Goal: Information Seeking & Learning: Understand process/instructions

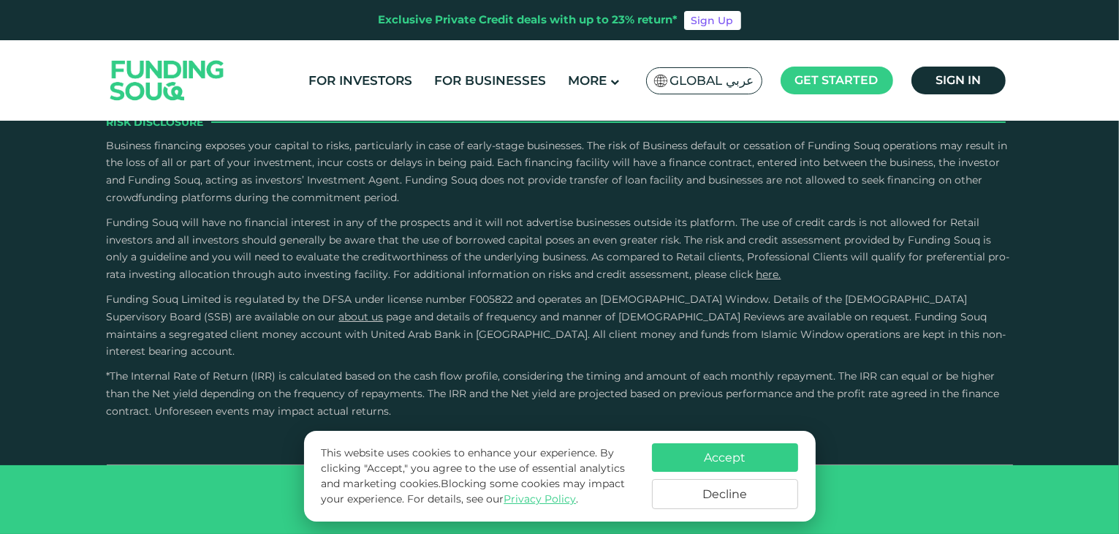
scroll to position [2192, 0]
type tc-range-slider "4"
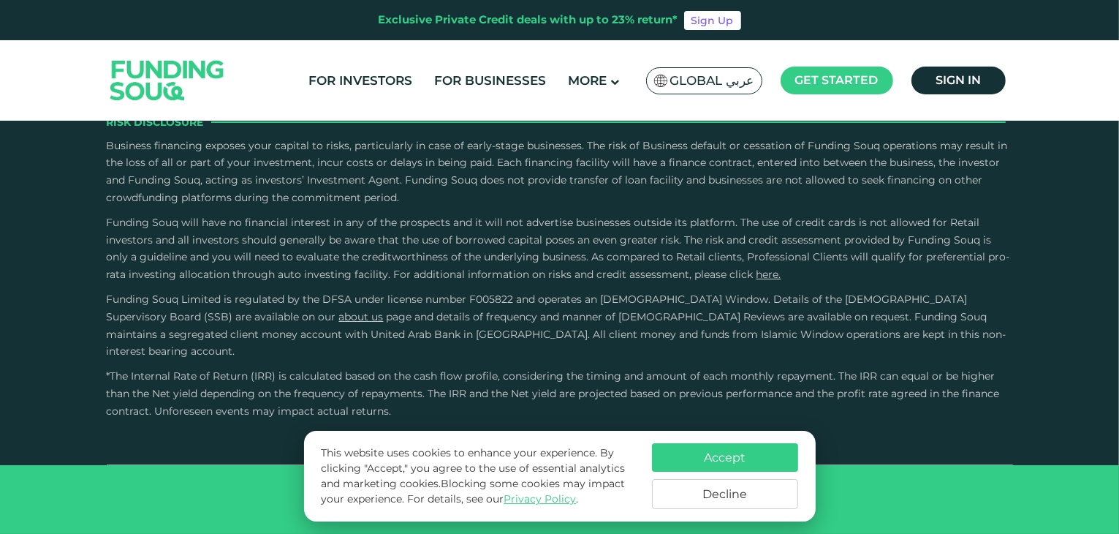
radio input "true"
type tc-range-slider "10000"
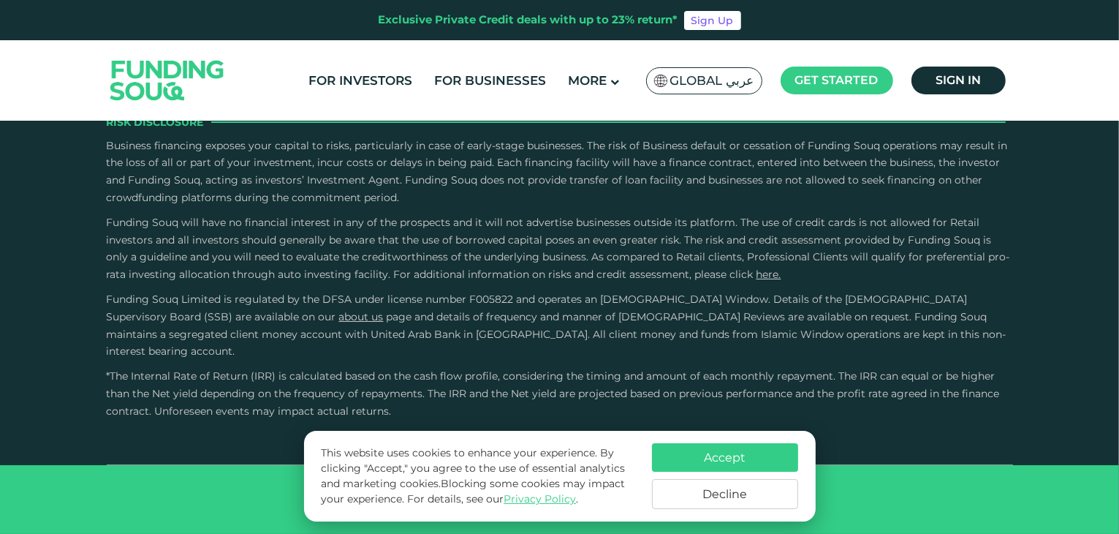
type tc-range-slider "30000"
drag, startPoint x: 178, startPoint y: 294, endPoint x: 158, endPoint y: 299, distance: 21.1
drag, startPoint x: 585, startPoint y: 294, endPoint x: 523, endPoint y: 302, distance: 62.6
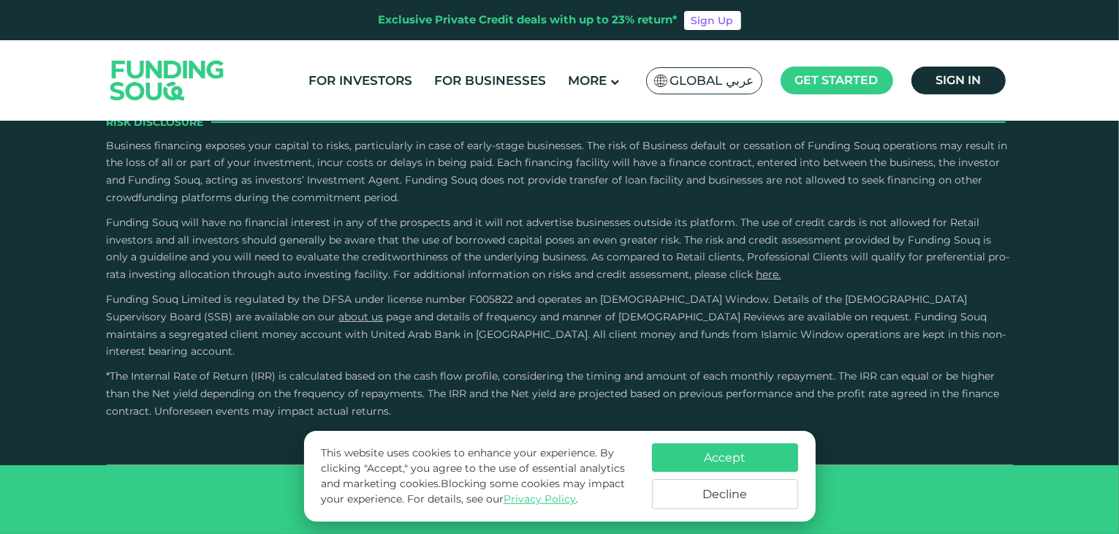
drag, startPoint x: 653, startPoint y: 291, endPoint x: 443, endPoint y: 292, distance: 210.5
type tc-range-slider "1"
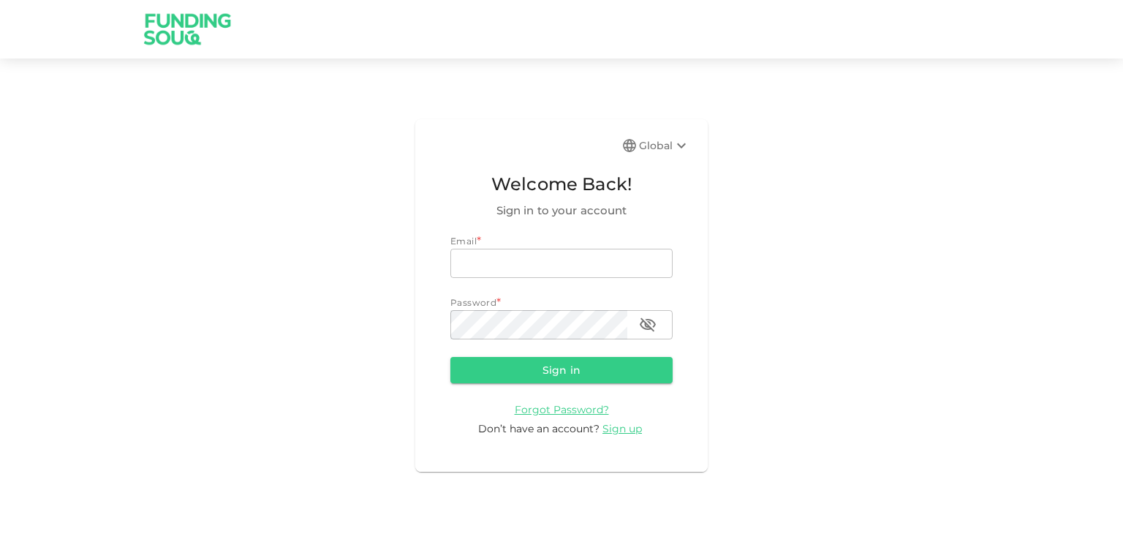
click at [678, 145] on icon at bounding box center [681, 145] width 9 height 5
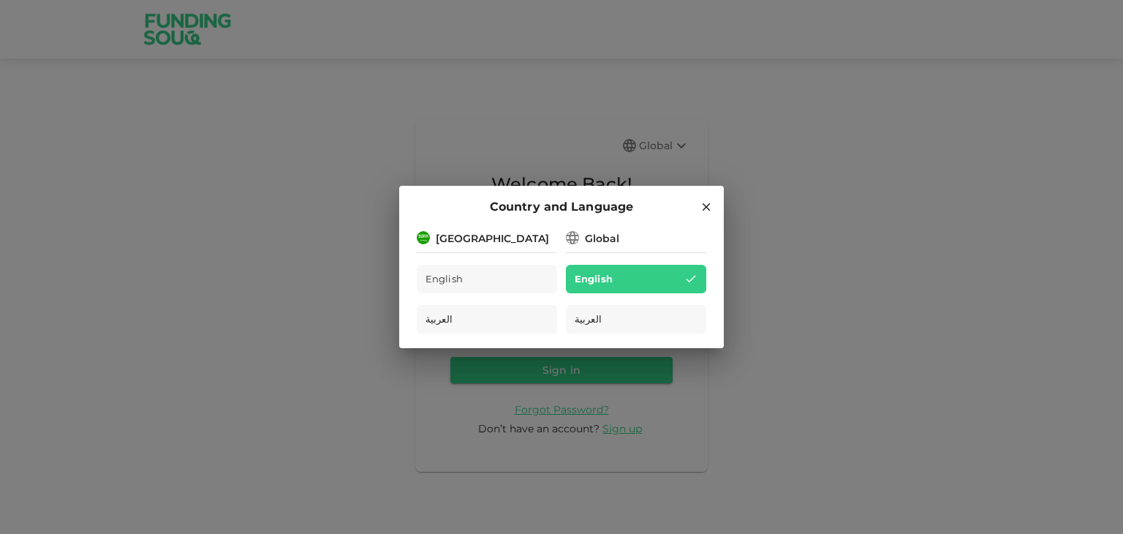
click at [708, 204] on icon at bounding box center [706, 207] width 8 height 8
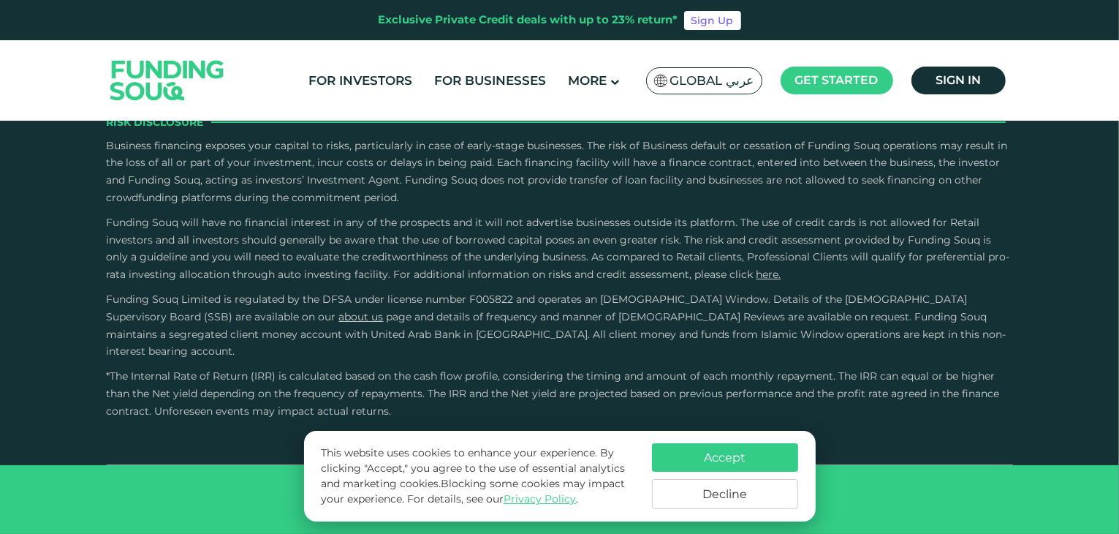
scroll to position [3069, 0]
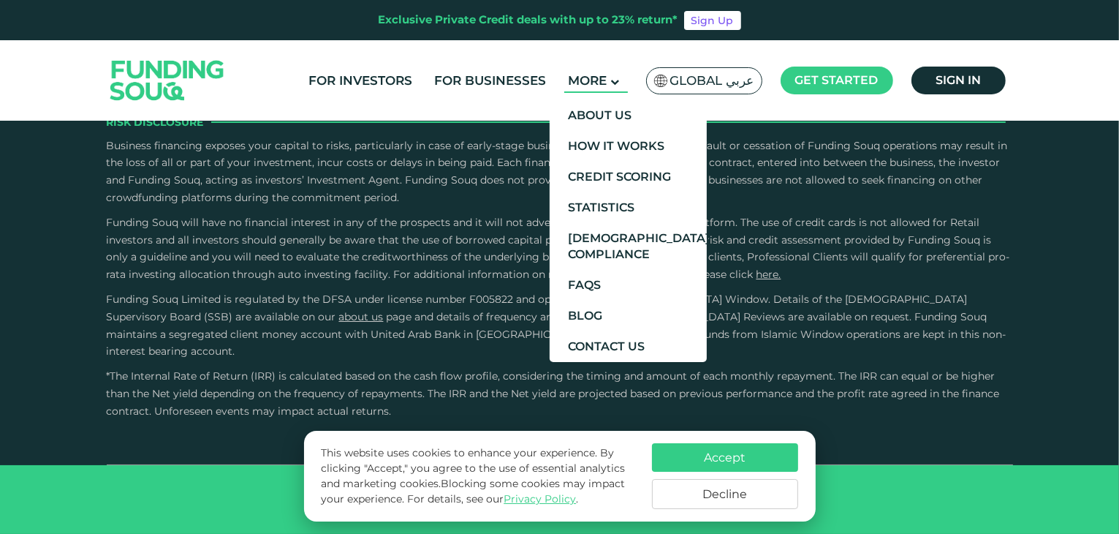
type tc-range-slider "4"
click at [605, 144] on link "How It Works" at bounding box center [628, 146] width 157 height 31
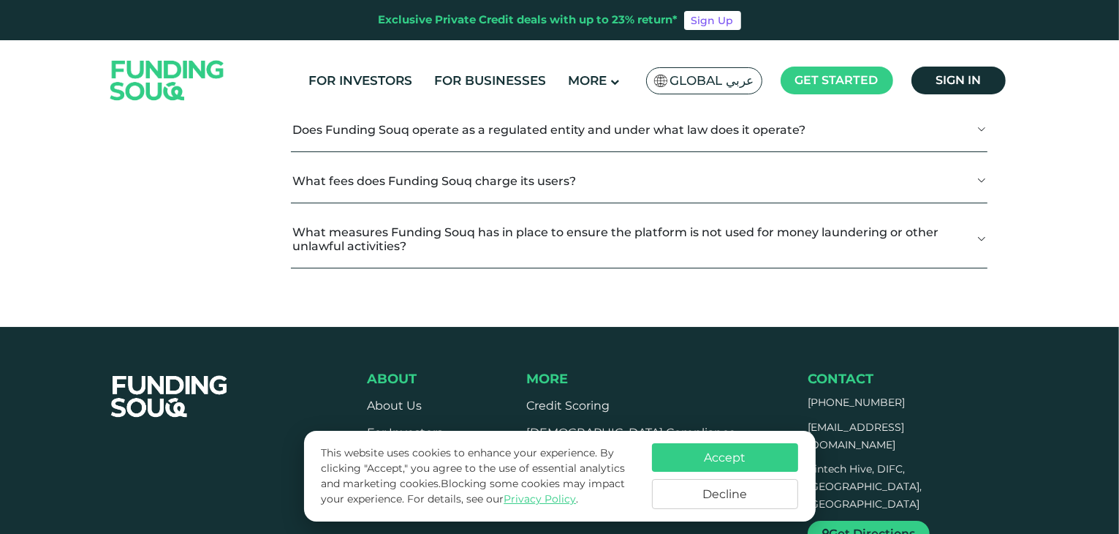
scroll to position [1900, 0]
